Goal: Transaction & Acquisition: Purchase product/service

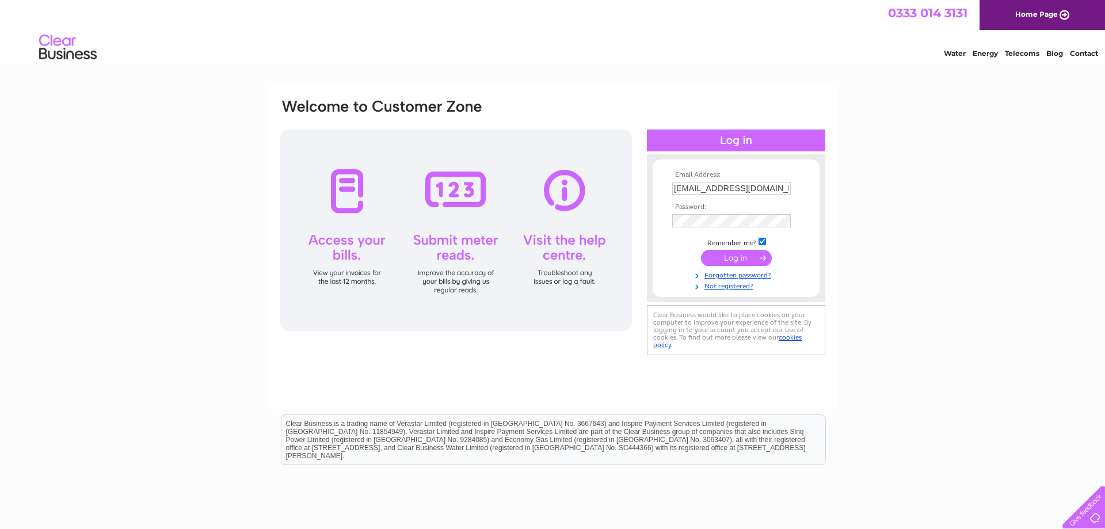
click at [744, 265] on input "submit" at bounding box center [736, 258] width 71 height 16
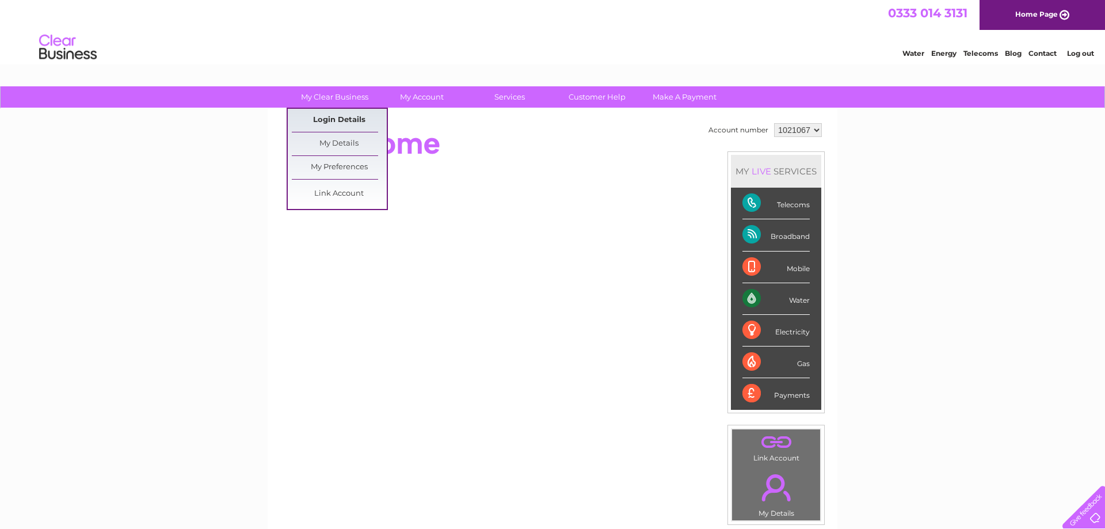
click at [347, 119] on link "Login Details" at bounding box center [339, 120] width 95 height 23
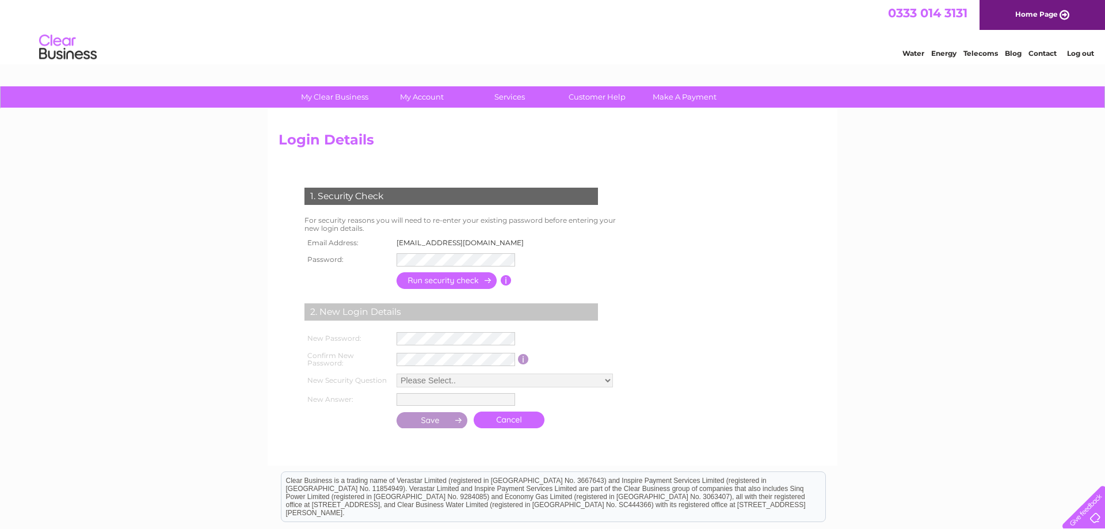
click at [455, 278] on input "button" at bounding box center [446, 280] width 101 height 17
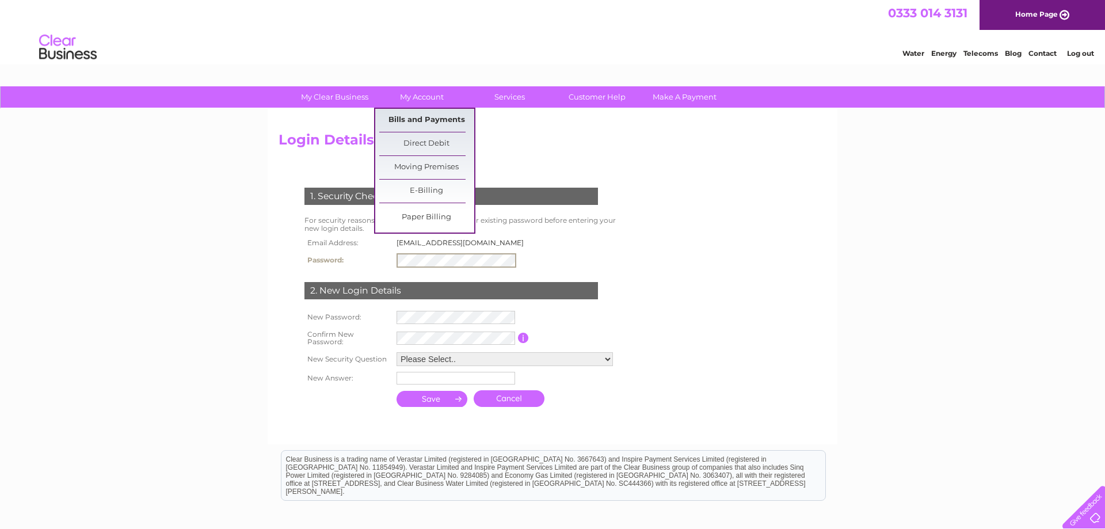
click at [427, 124] on link "Bills and Payments" at bounding box center [426, 120] width 95 height 23
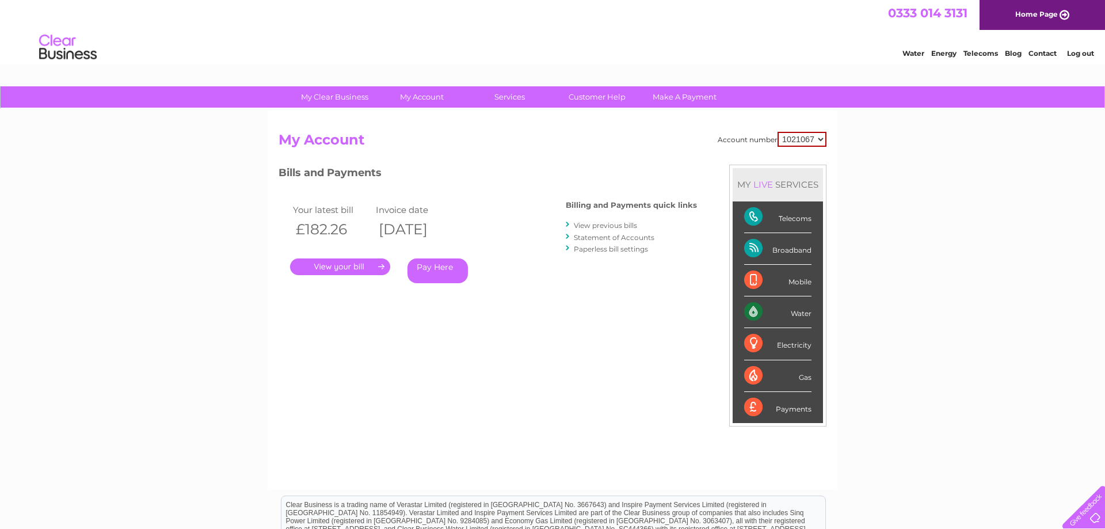
click at [345, 268] on link "." at bounding box center [340, 266] width 100 height 17
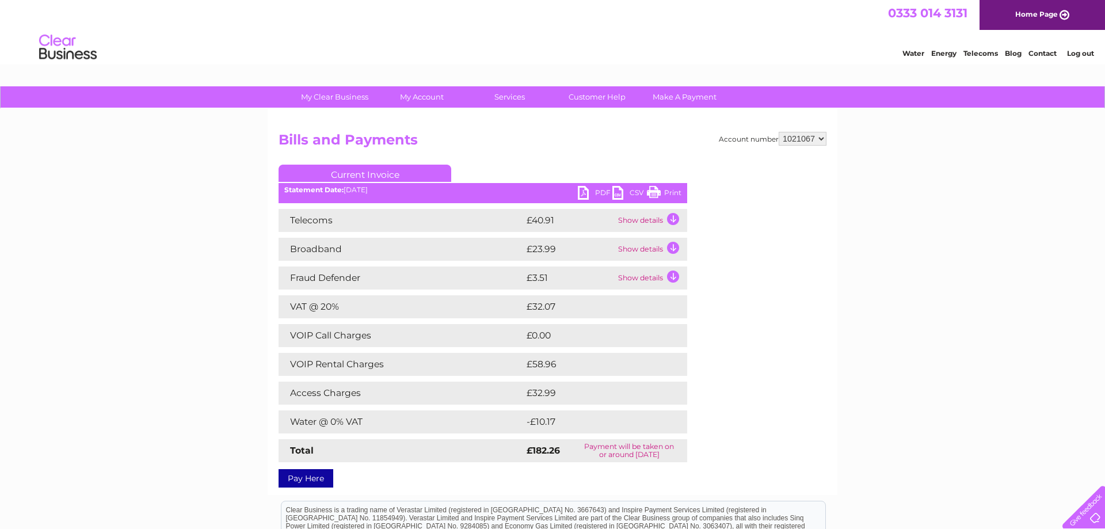
click at [299, 482] on link "Pay Here" at bounding box center [305, 478] width 55 height 18
click at [585, 189] on link "PDF" at bounding box center [595, 194] width 35 height 17
